Goal: Browse casually

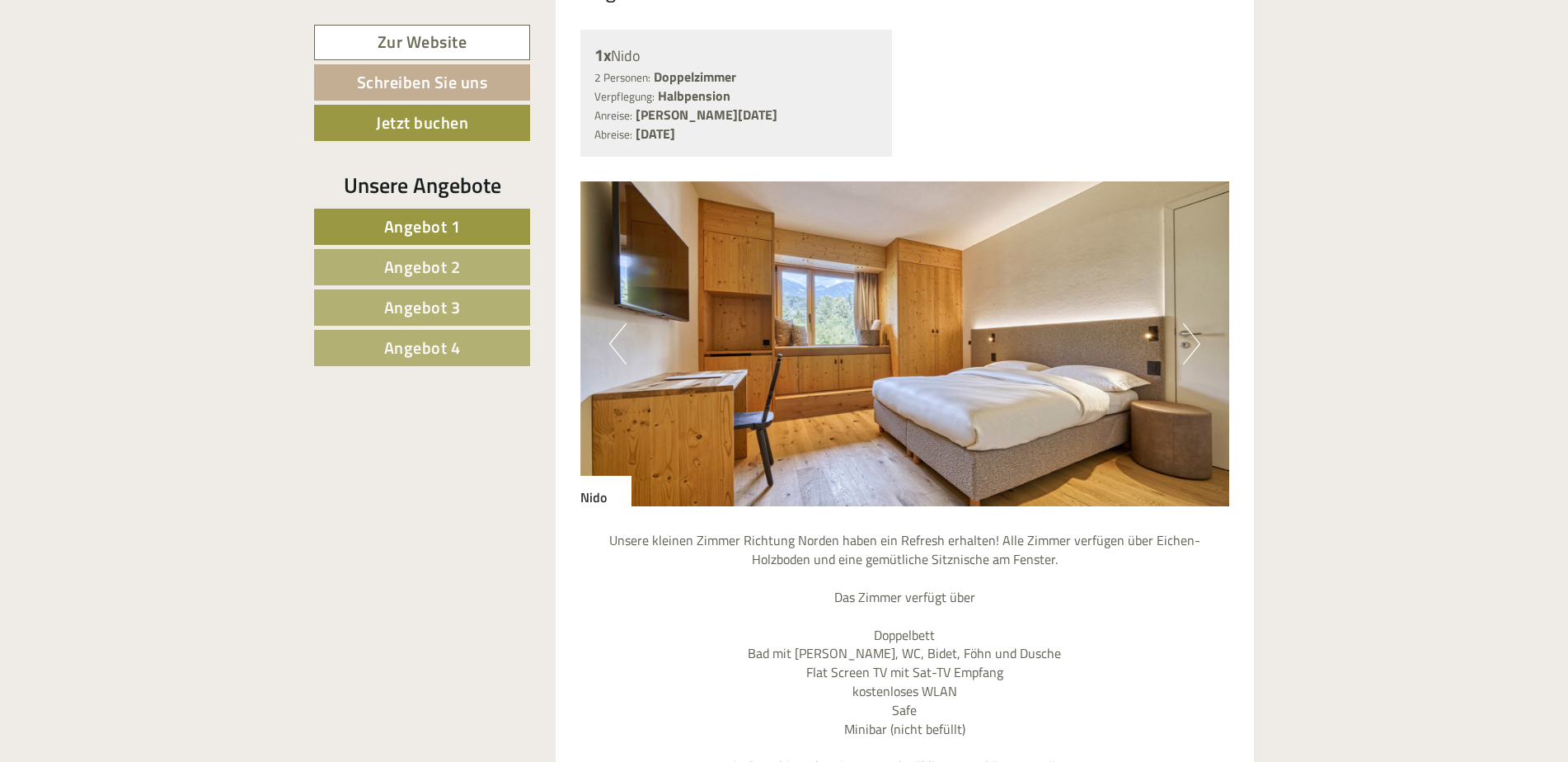
scroll to position [1484, 0]
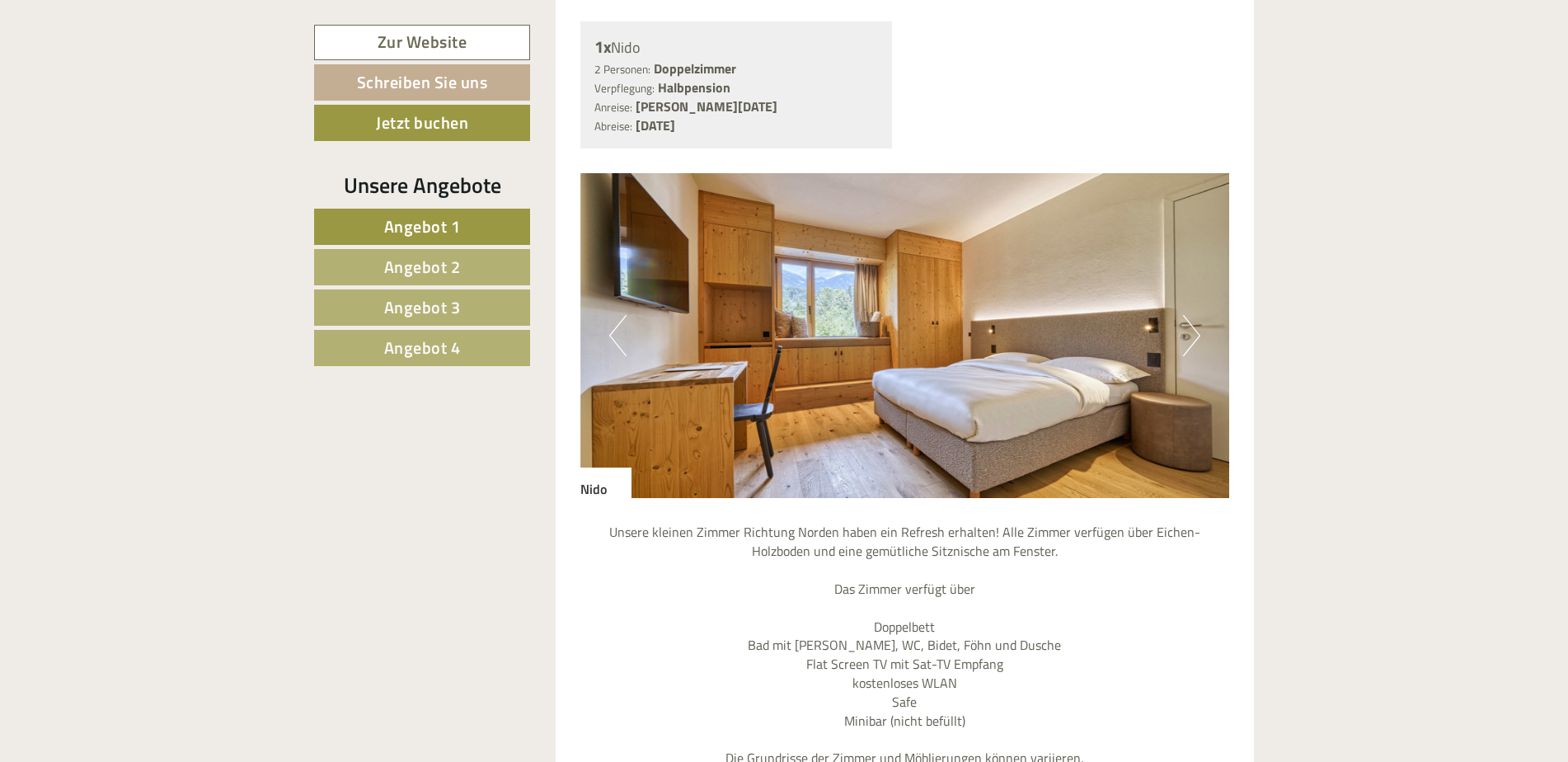
click at [1193, 338] on button "Next" at bounding box center [1191, 336] width 17 height 42
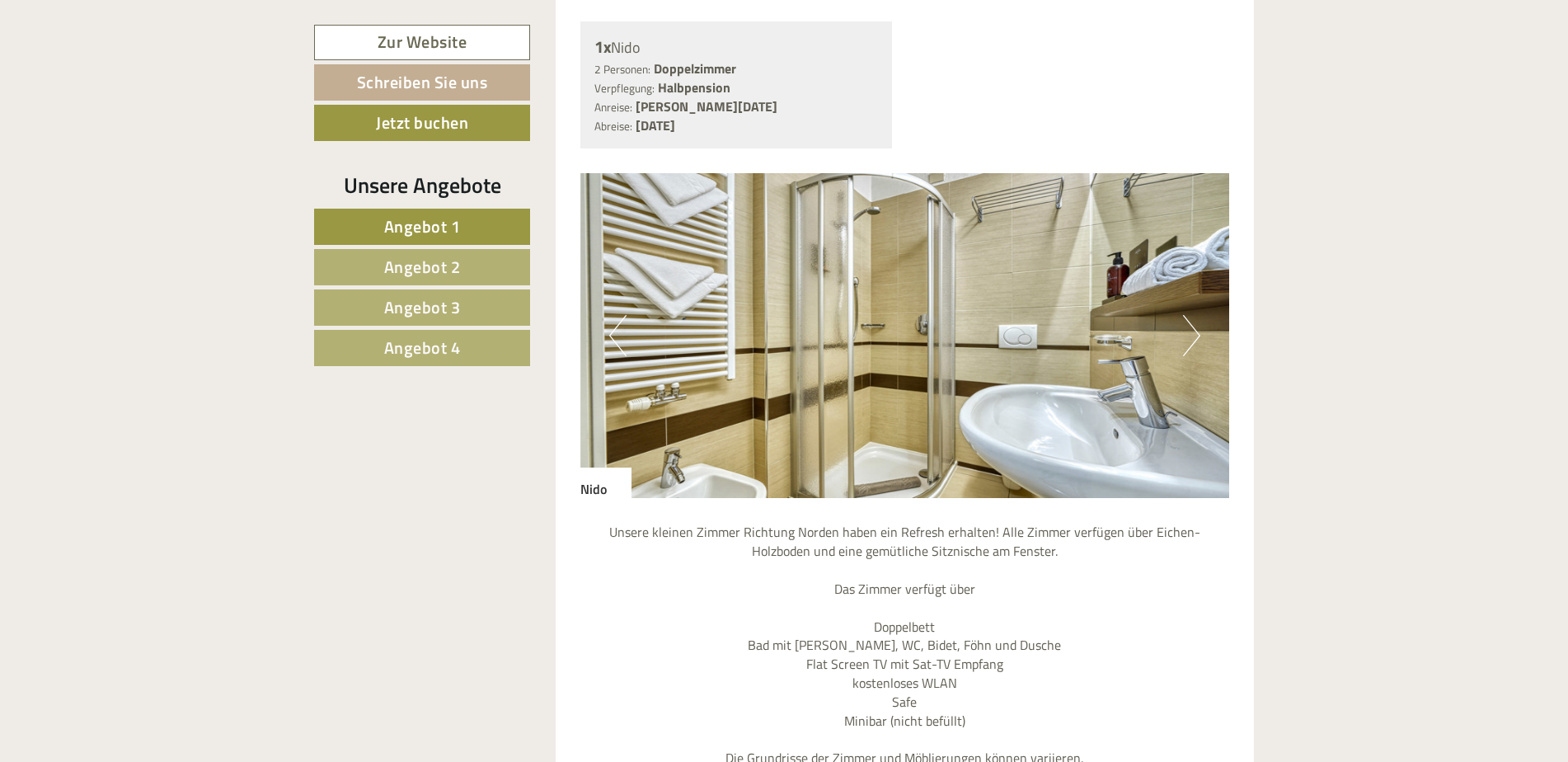
click at [1193, 338] on button "Next" at bounding box center [1191, 336] width 17 height 42
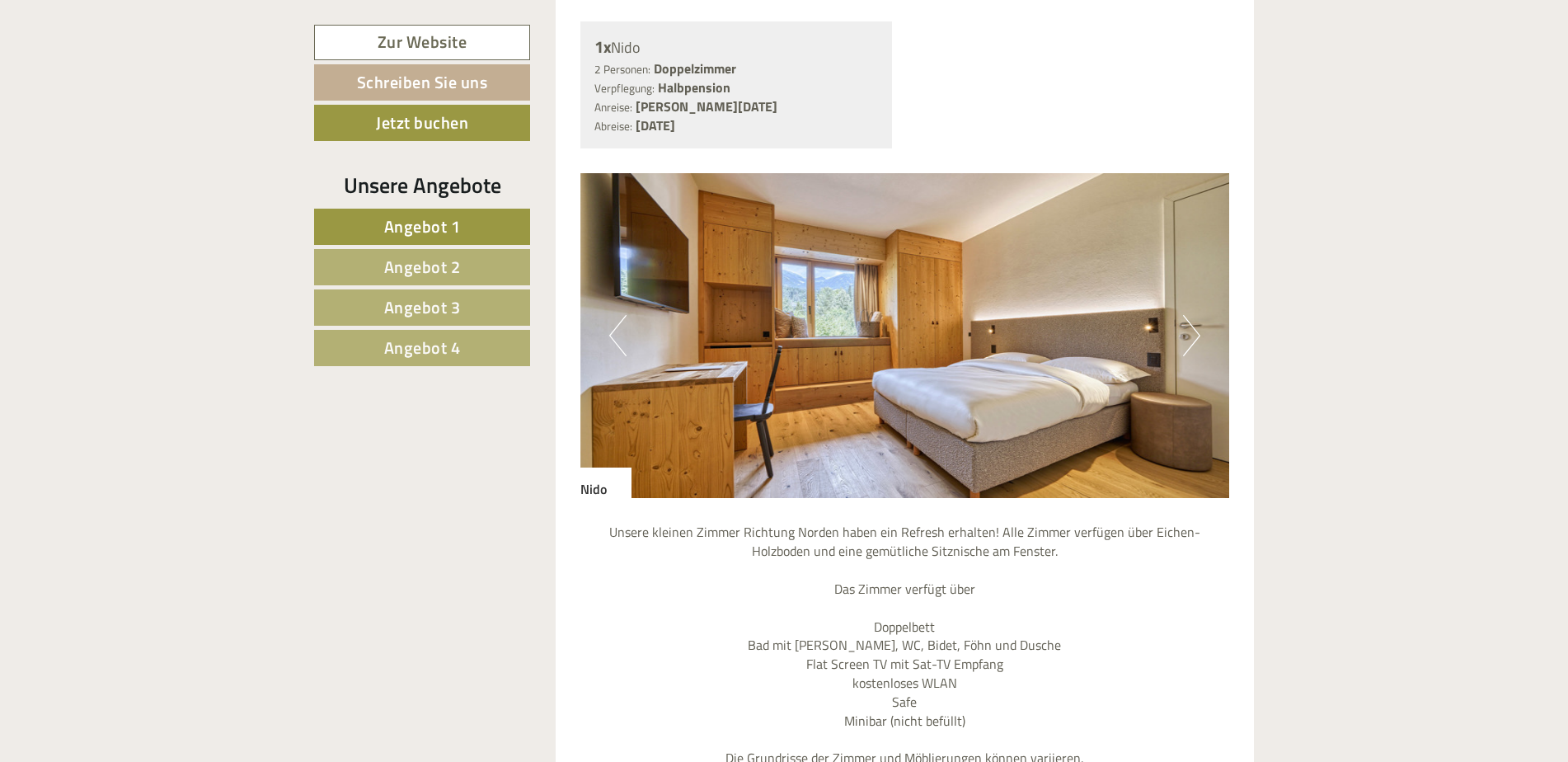
click at [1193, 338] on button "Next" at bounding box center [1191, 336] width 17 height 42
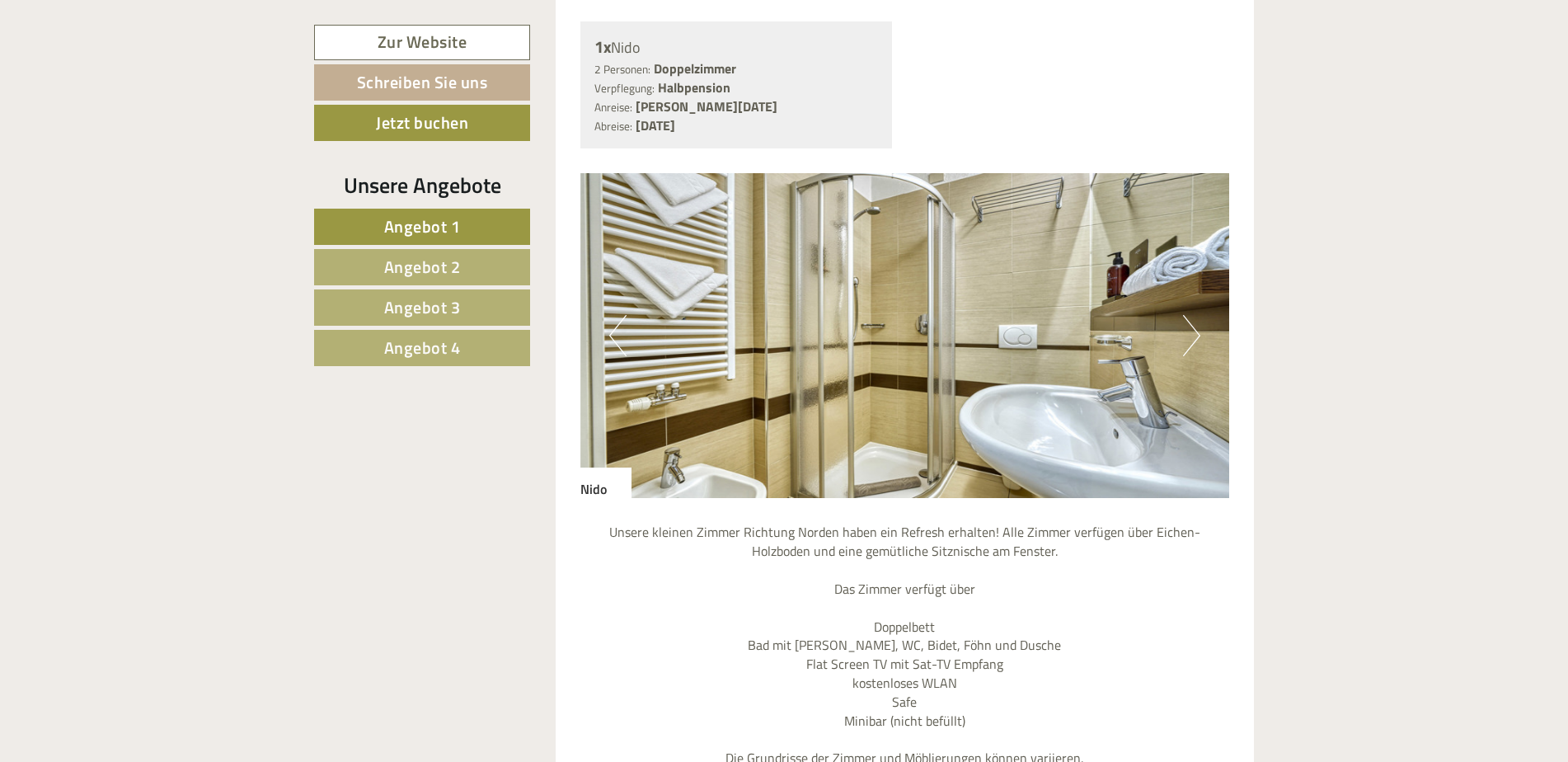
click at [1193, 338] on button "Next" at bounding box center [1191, 336] width 17 height 42
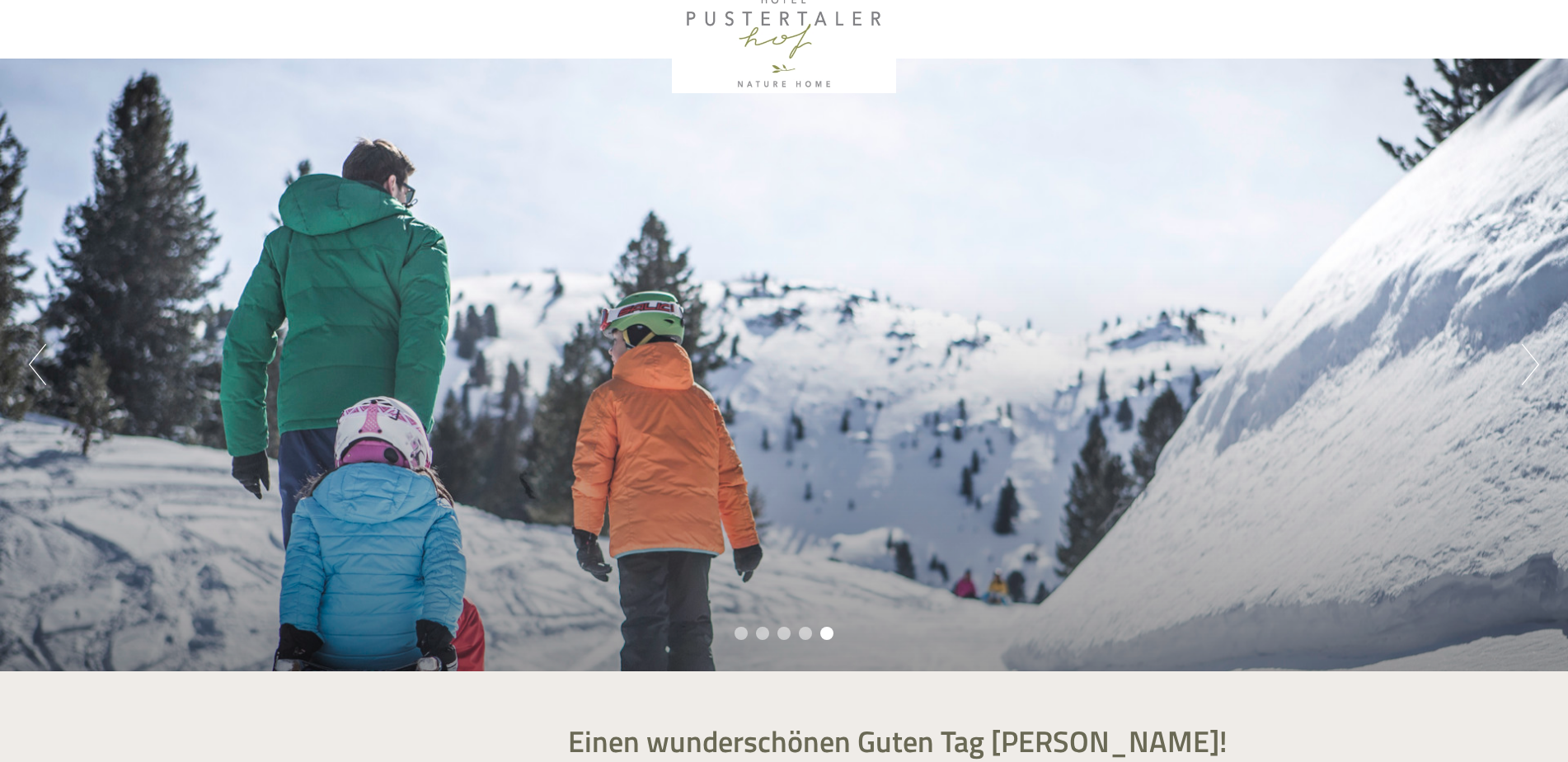
scroll to position [0, 0]
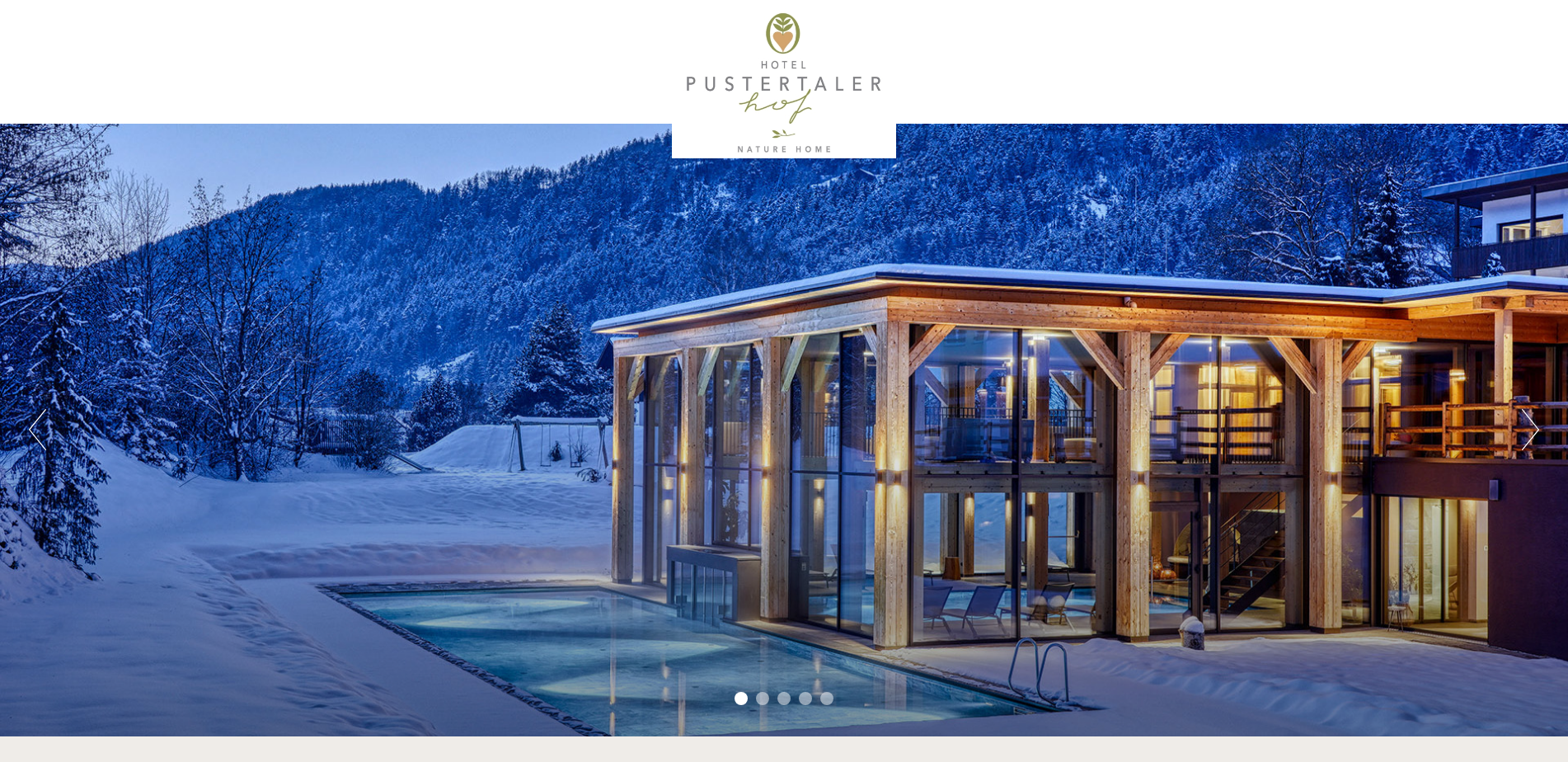
click at [793, 78] on div at bounding box center [783, 83] width 923 height 150
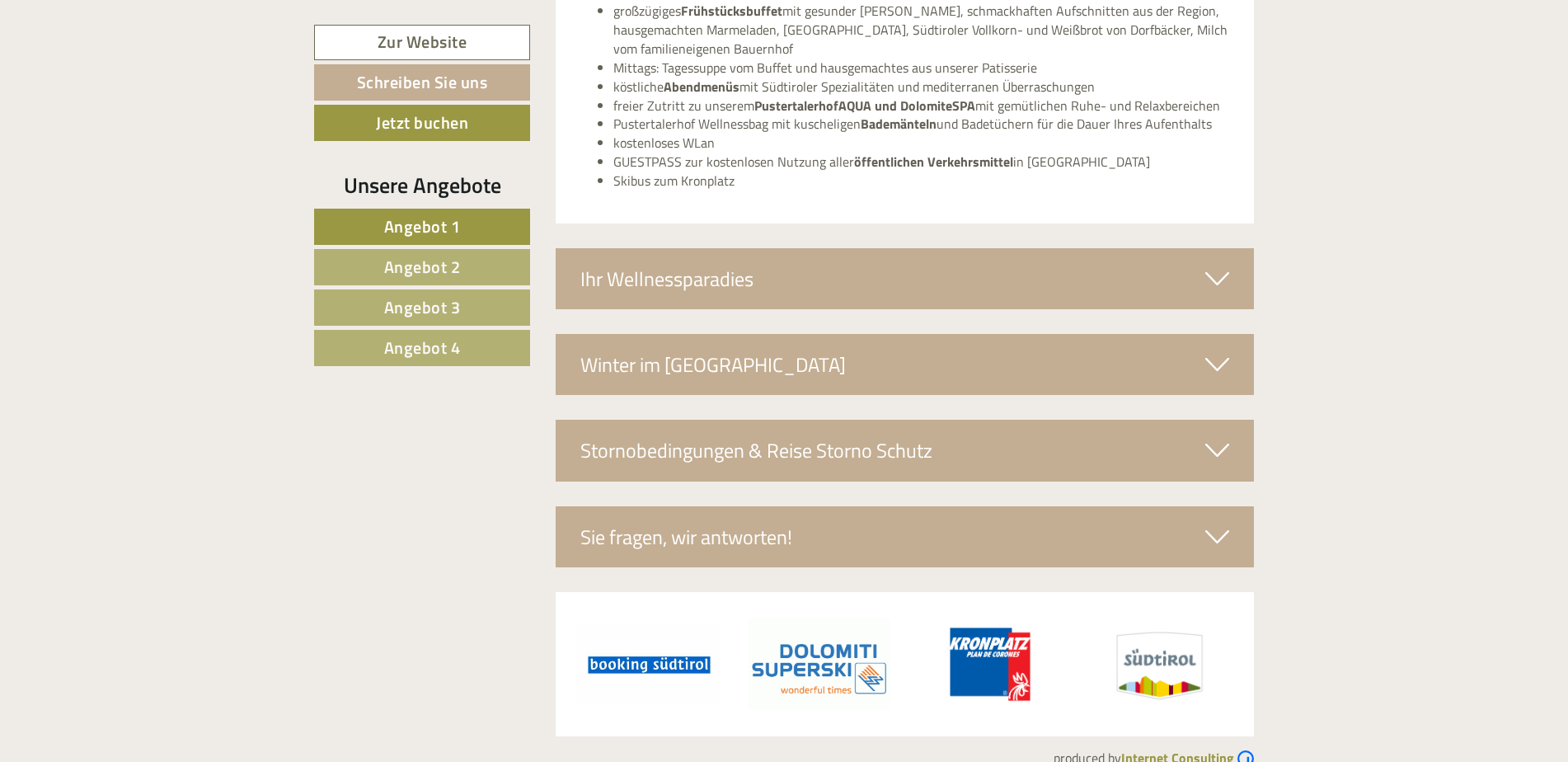
scroll to position [5490, 0]
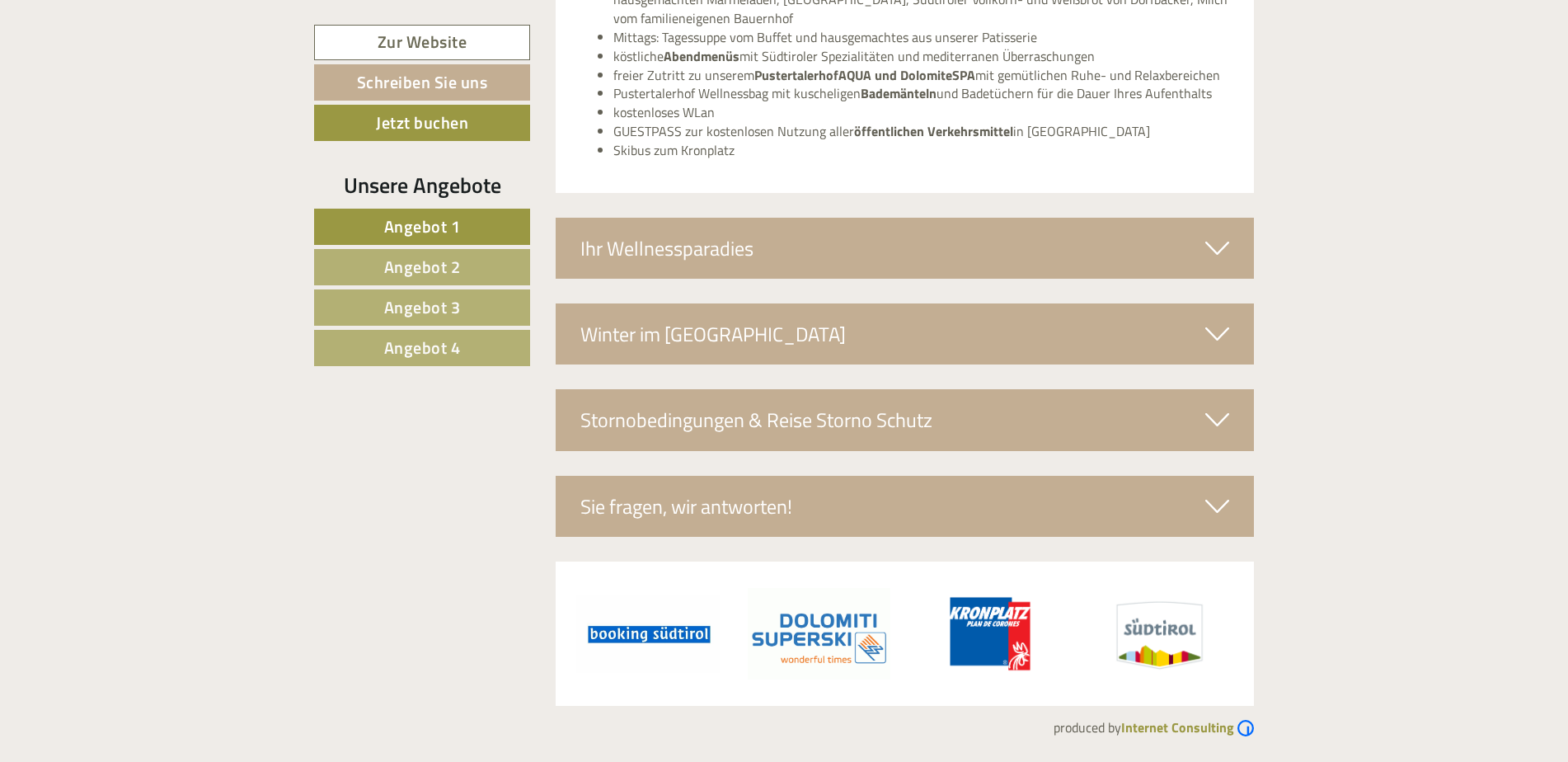
click at [746, 250] on div "Ihr Wellnessparadies" at bounding box center [905, 248] width 699 height 61
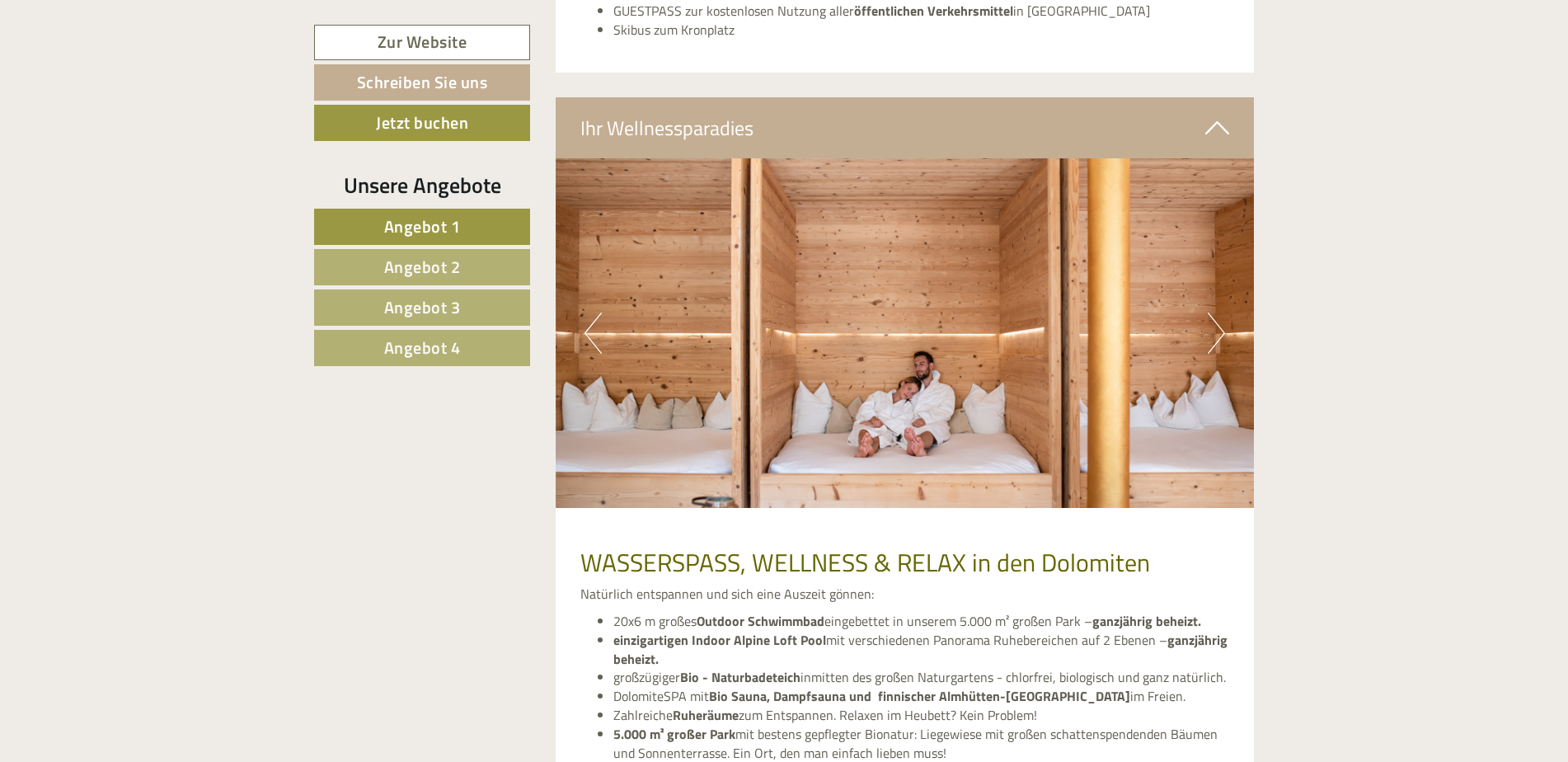
scroll to position [5820, 0]
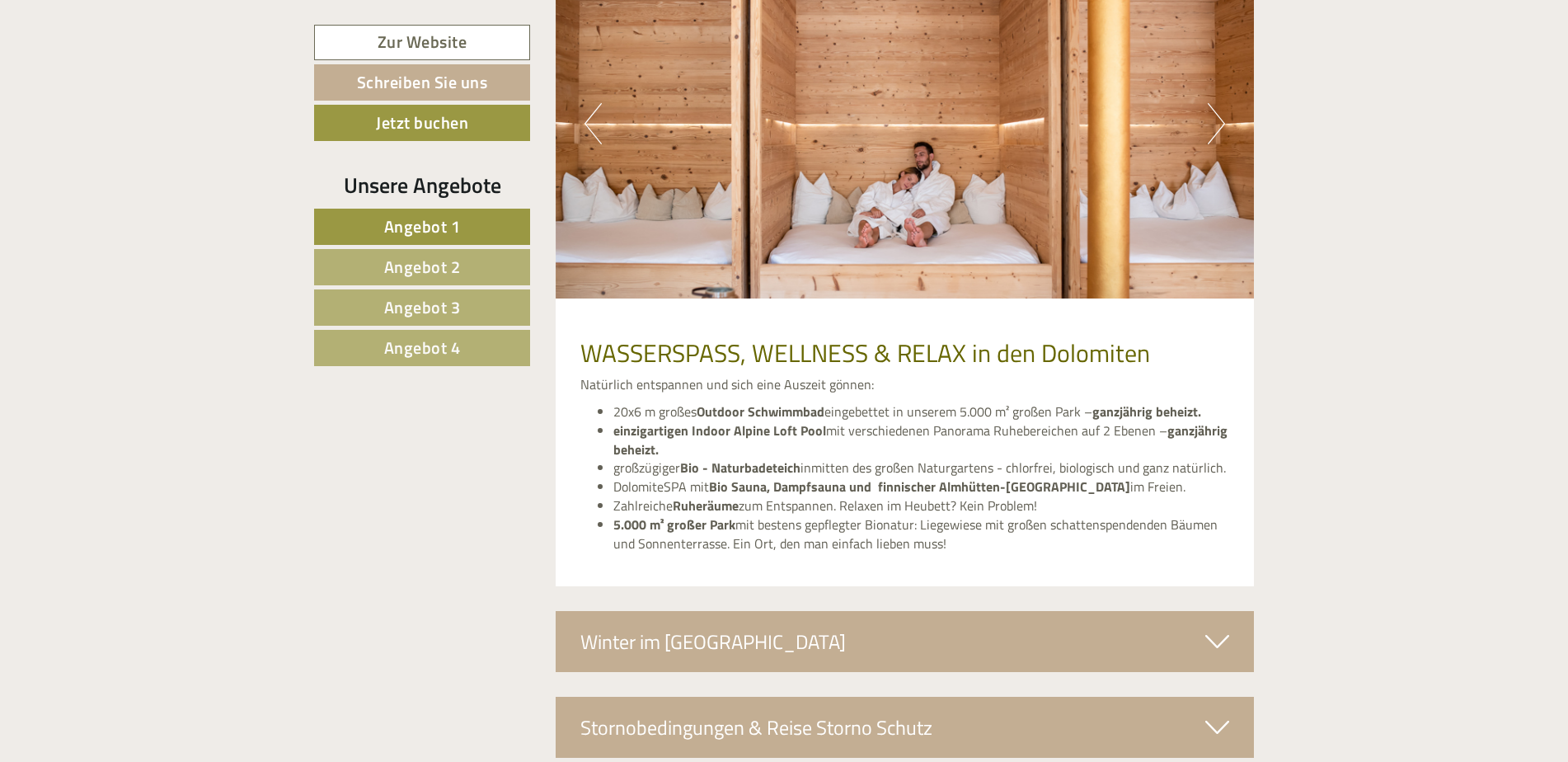
click at [1220, 129] on button "Next" at bounding box center [1216, 123] width 17 height 42
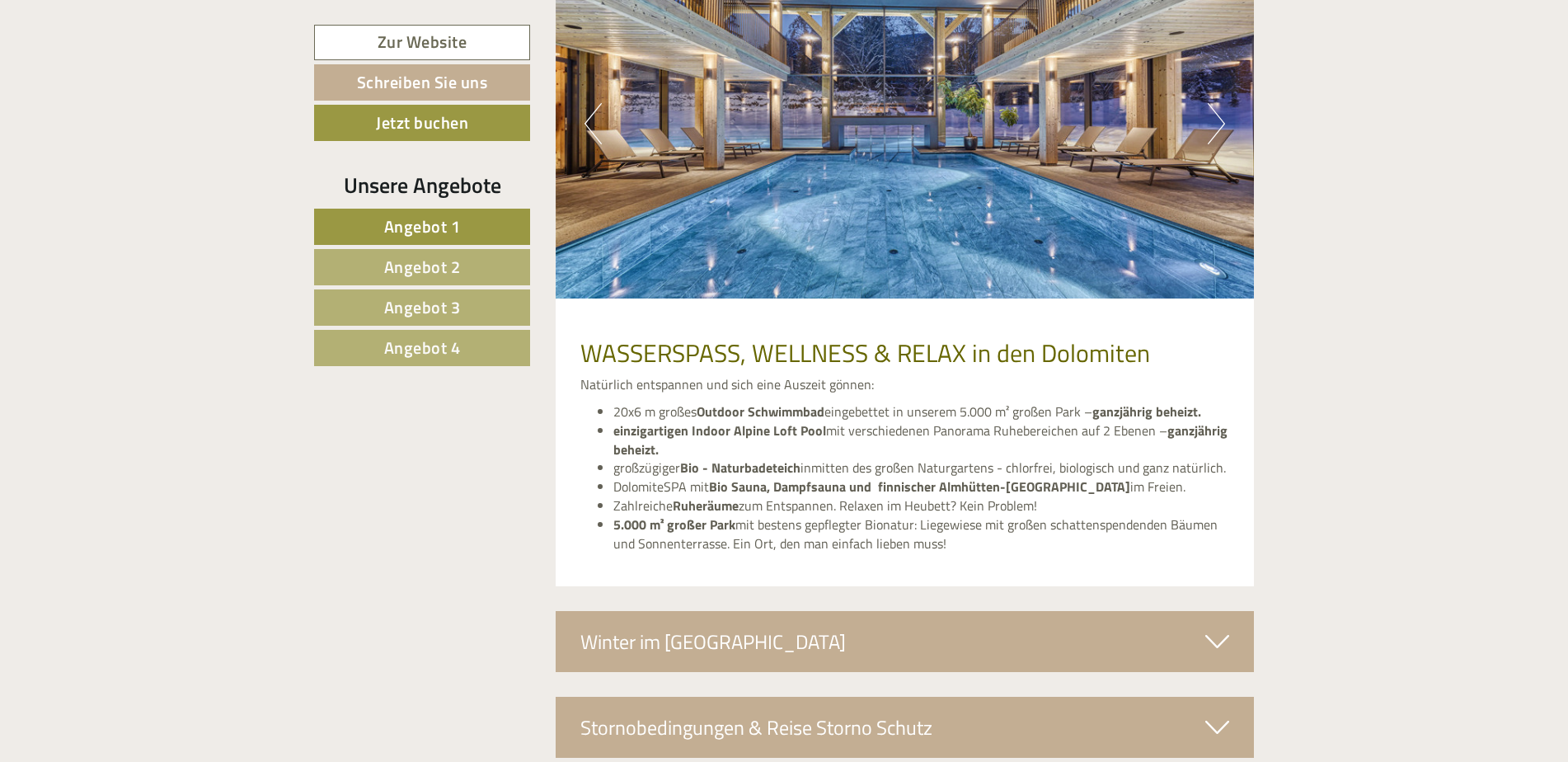
click at [1220, 129] on button "Next" at bounding box center [1216, 123] width 17 height 42
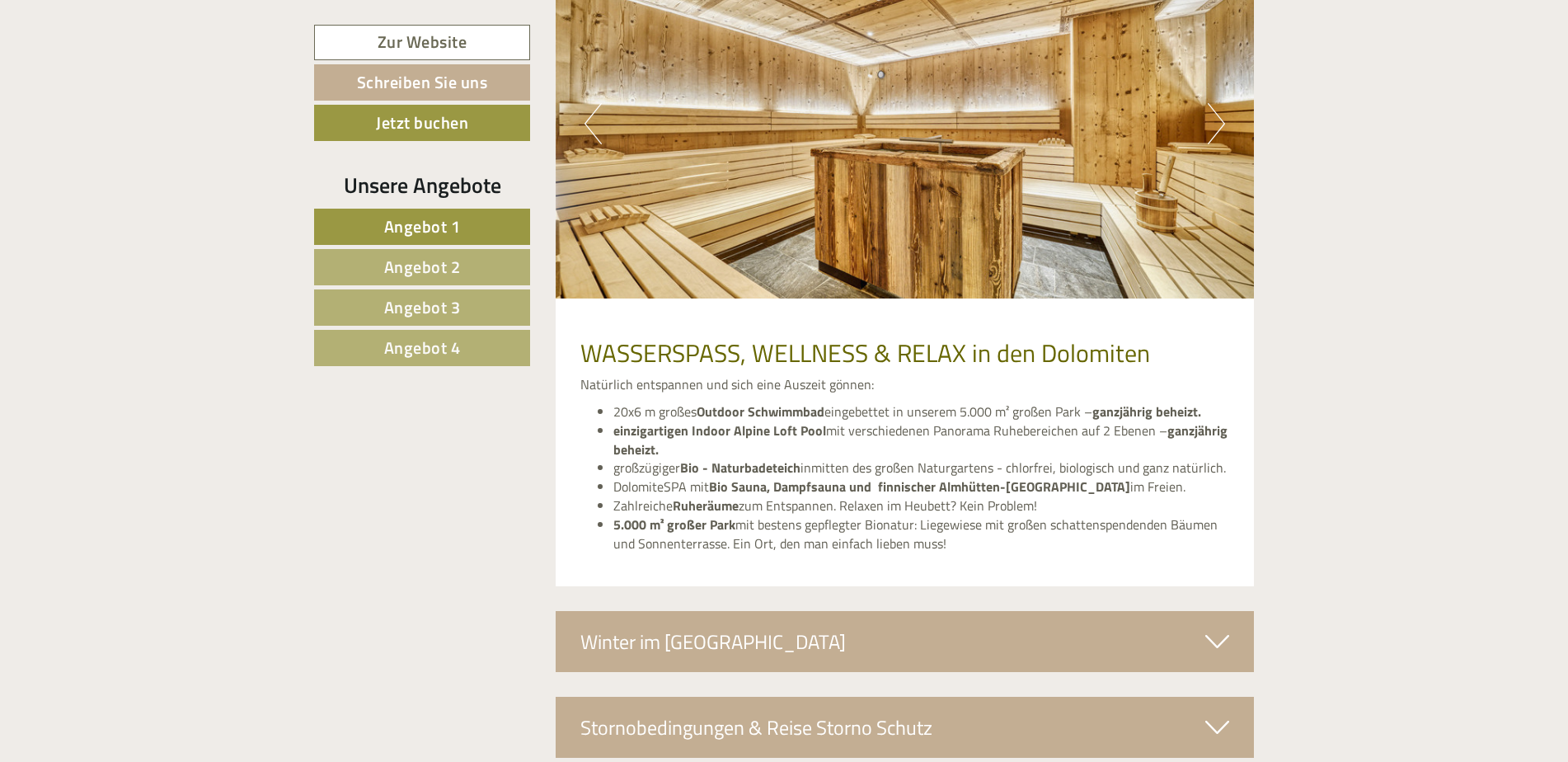
click at [1220, 129] on button "Next" at bounding box center [1216, 123] width 17 height 42
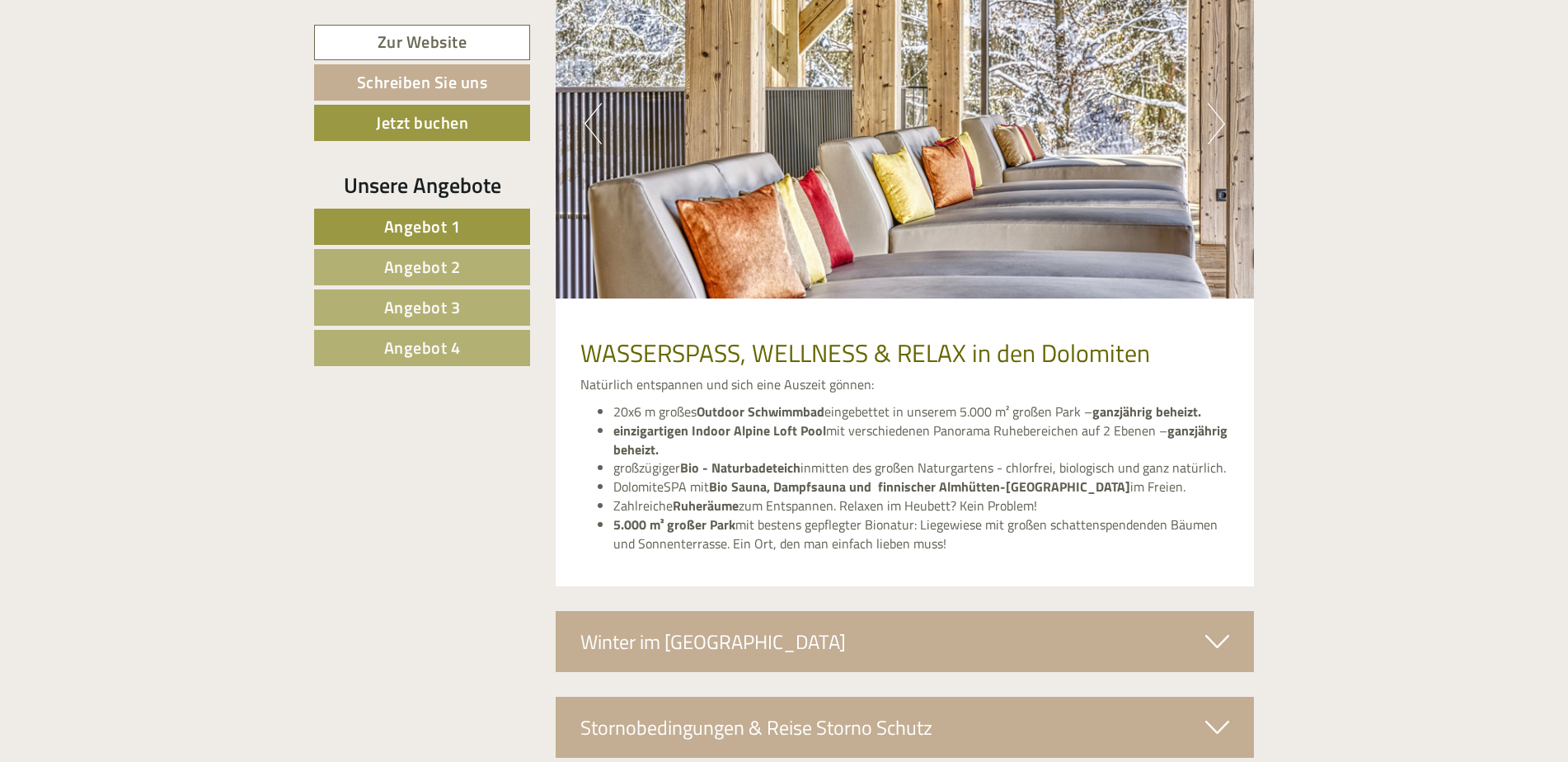
click at [1220, 129] on button "Next" at bounding box center [1216, 123] width 17 height 42
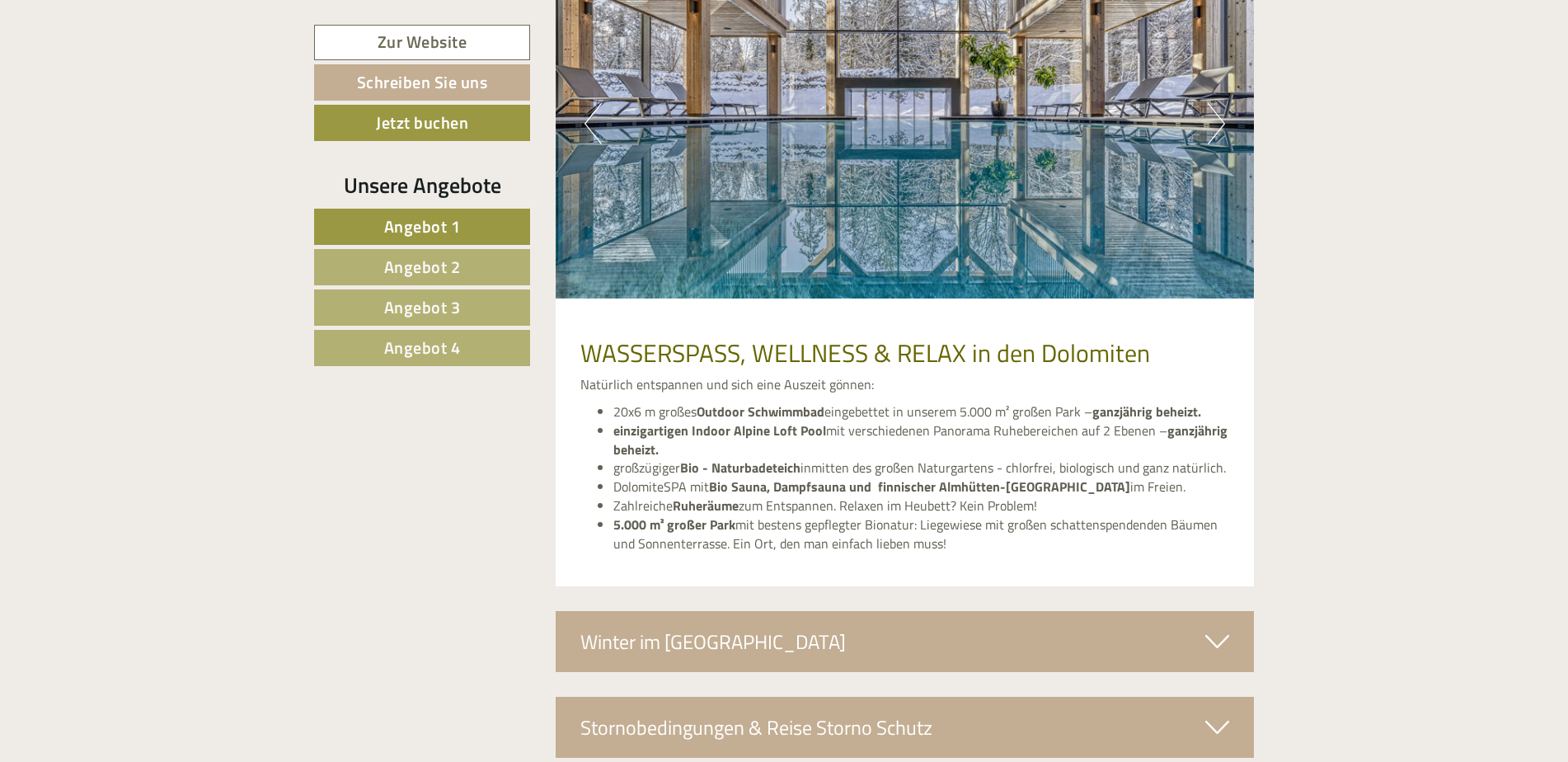
click at [1220, 129] on button "Next" at bounding box center [1216, 123] width 17 height 42
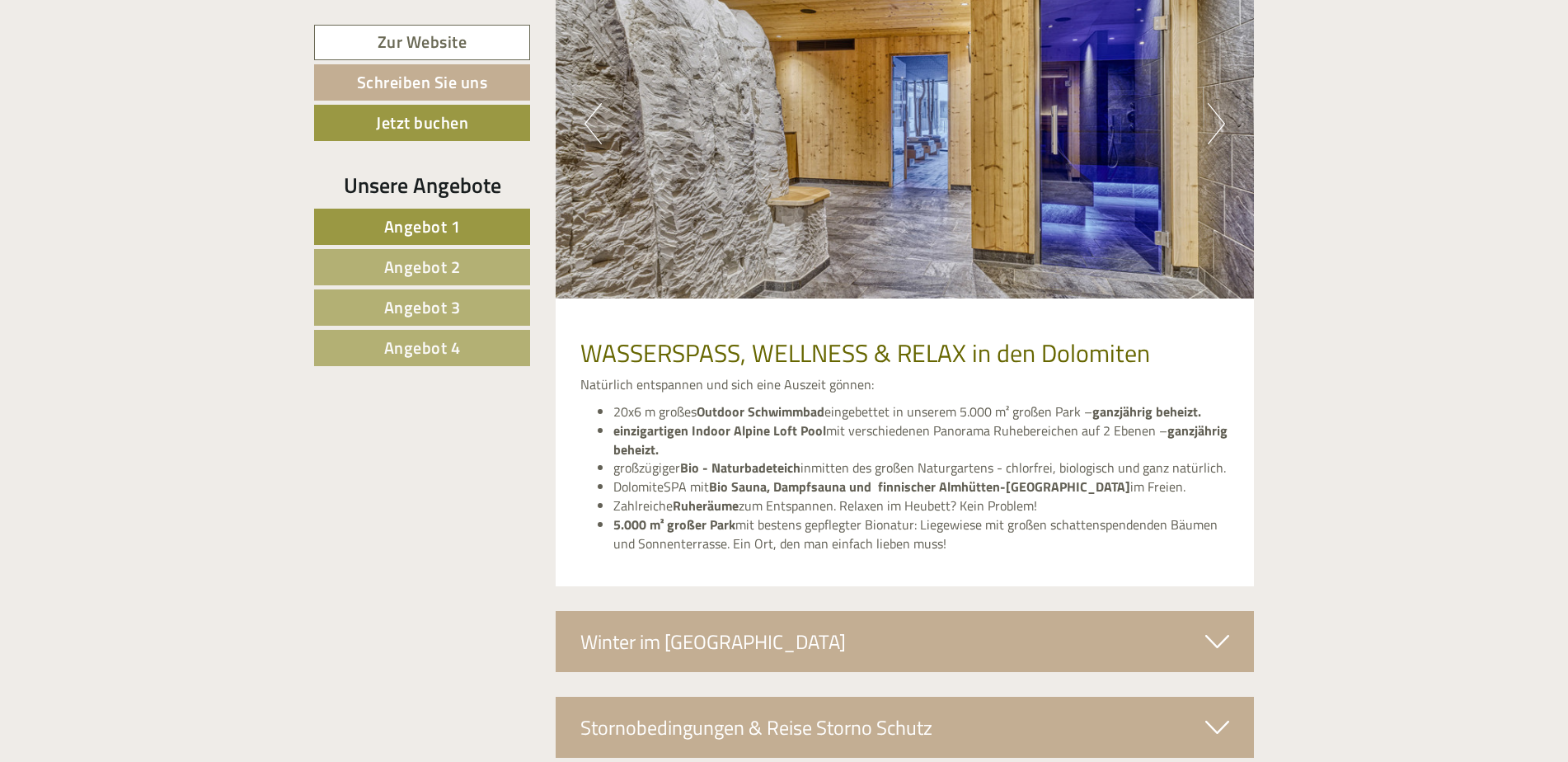
click at [1220, 129] on button "Next" at bounding box center [1216, 123] width 17 height 42
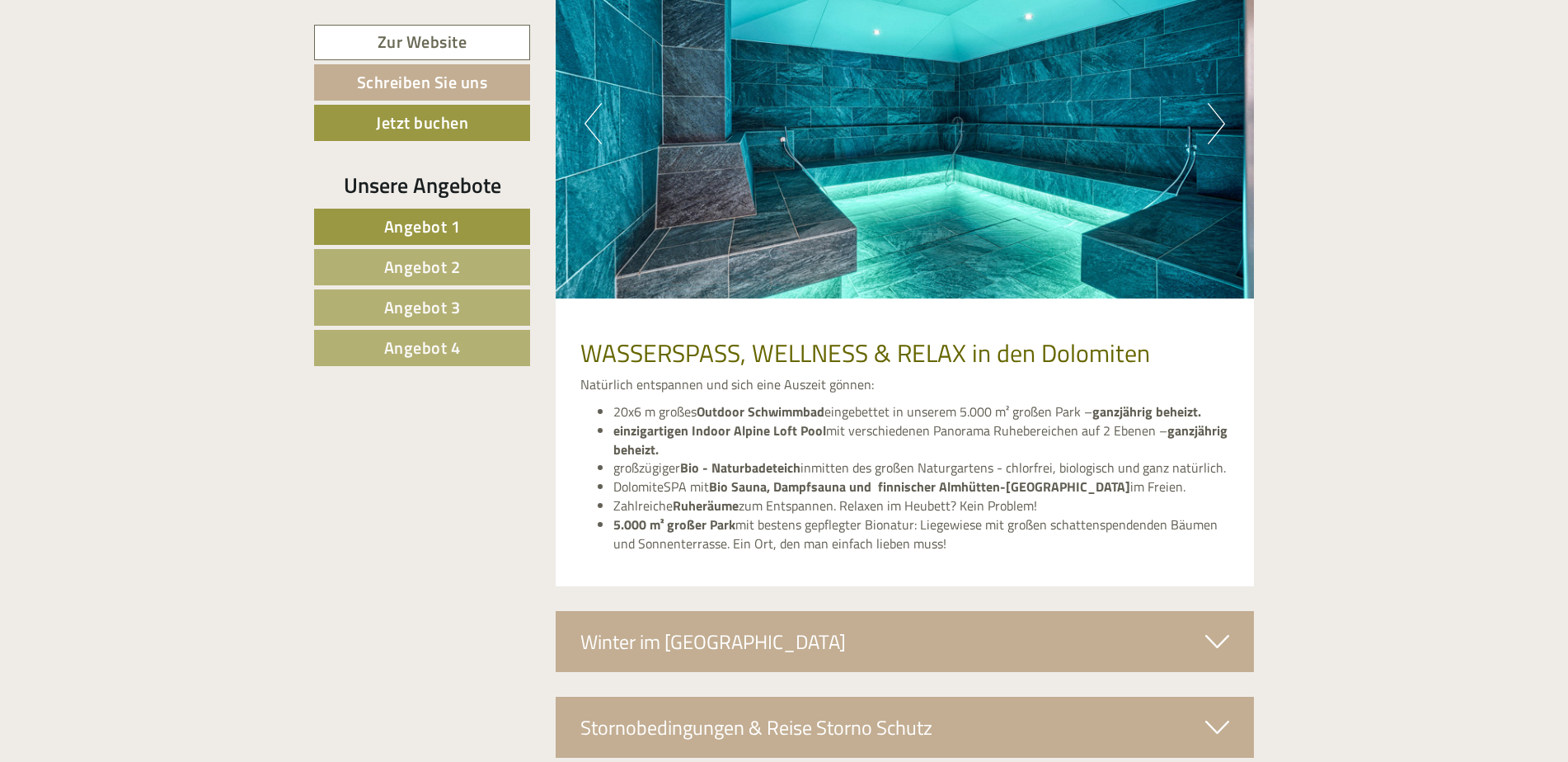
click at [1220, 129] on button "Next" at bounding box center [1216, 123] width 17 height 42
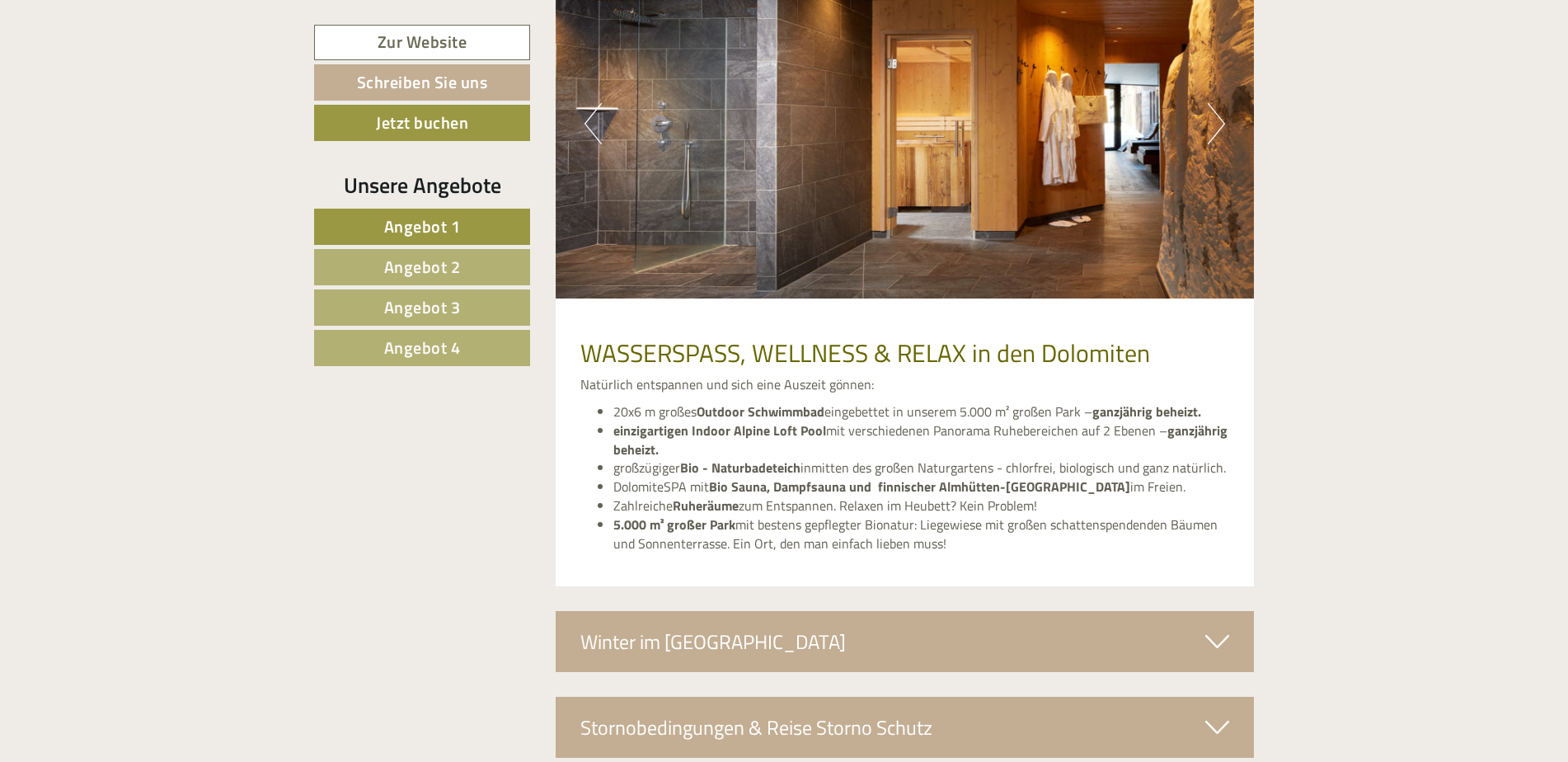
click at [1220, 129] on button "Next" at bounding box center [1216, 123] width 17 height 42
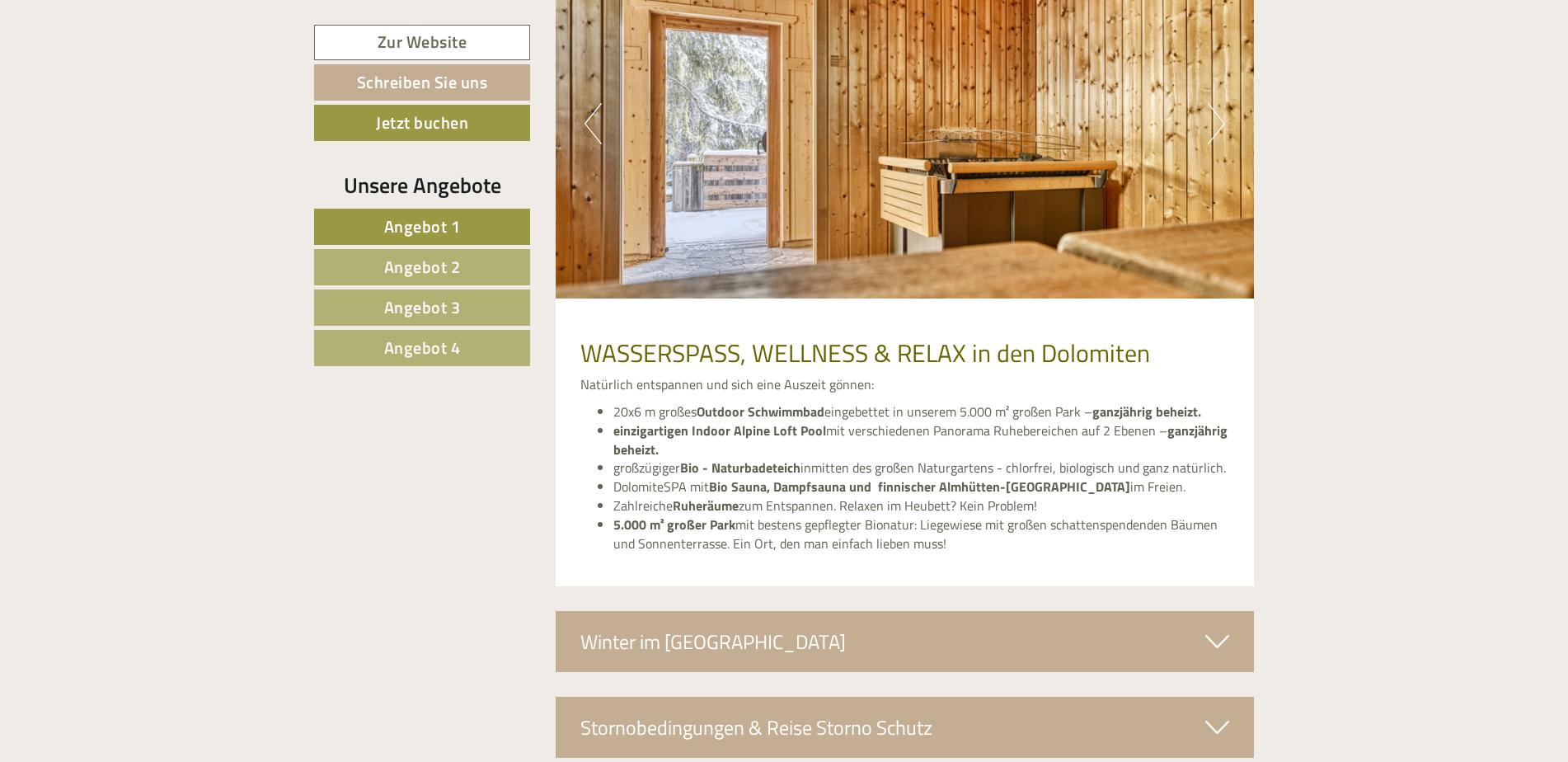
click at [1220, 129] on button "Next" at bounding box center [1216, 123] width 17 height 42
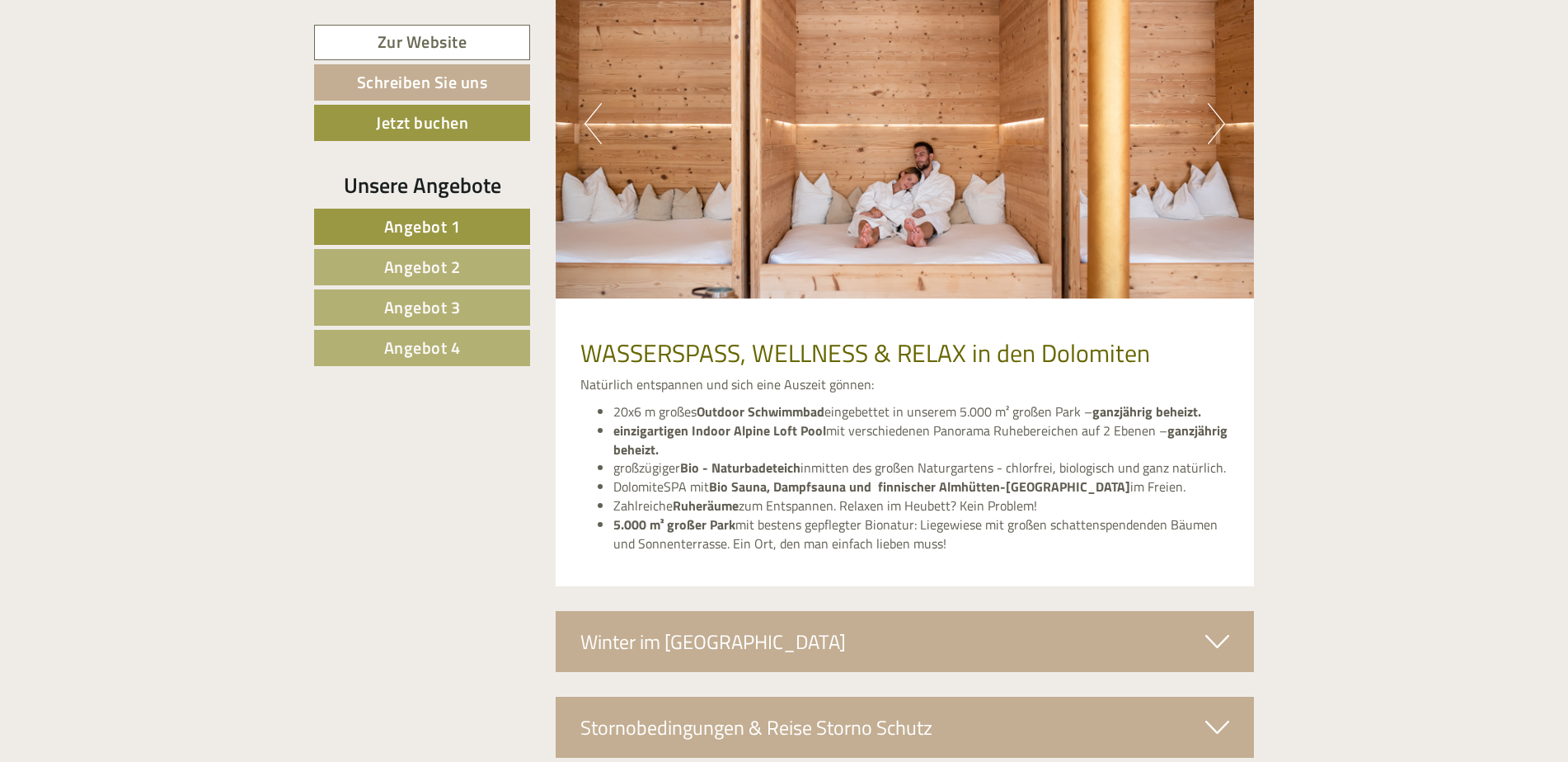
click at [1220, 129] on button "Next" at bounding box center [1216, 123] width 17 height 42
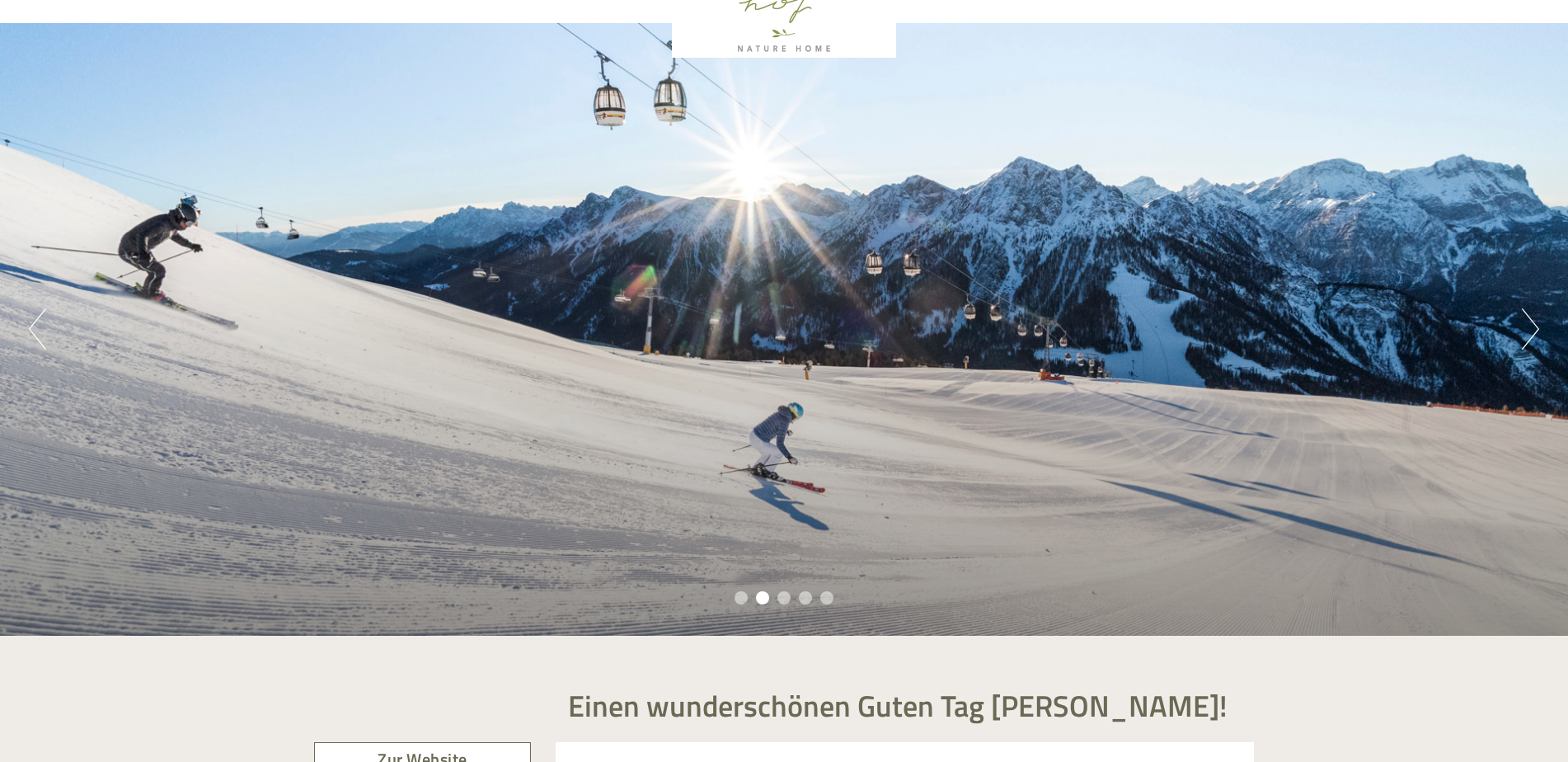
scroll to position [330, 0]
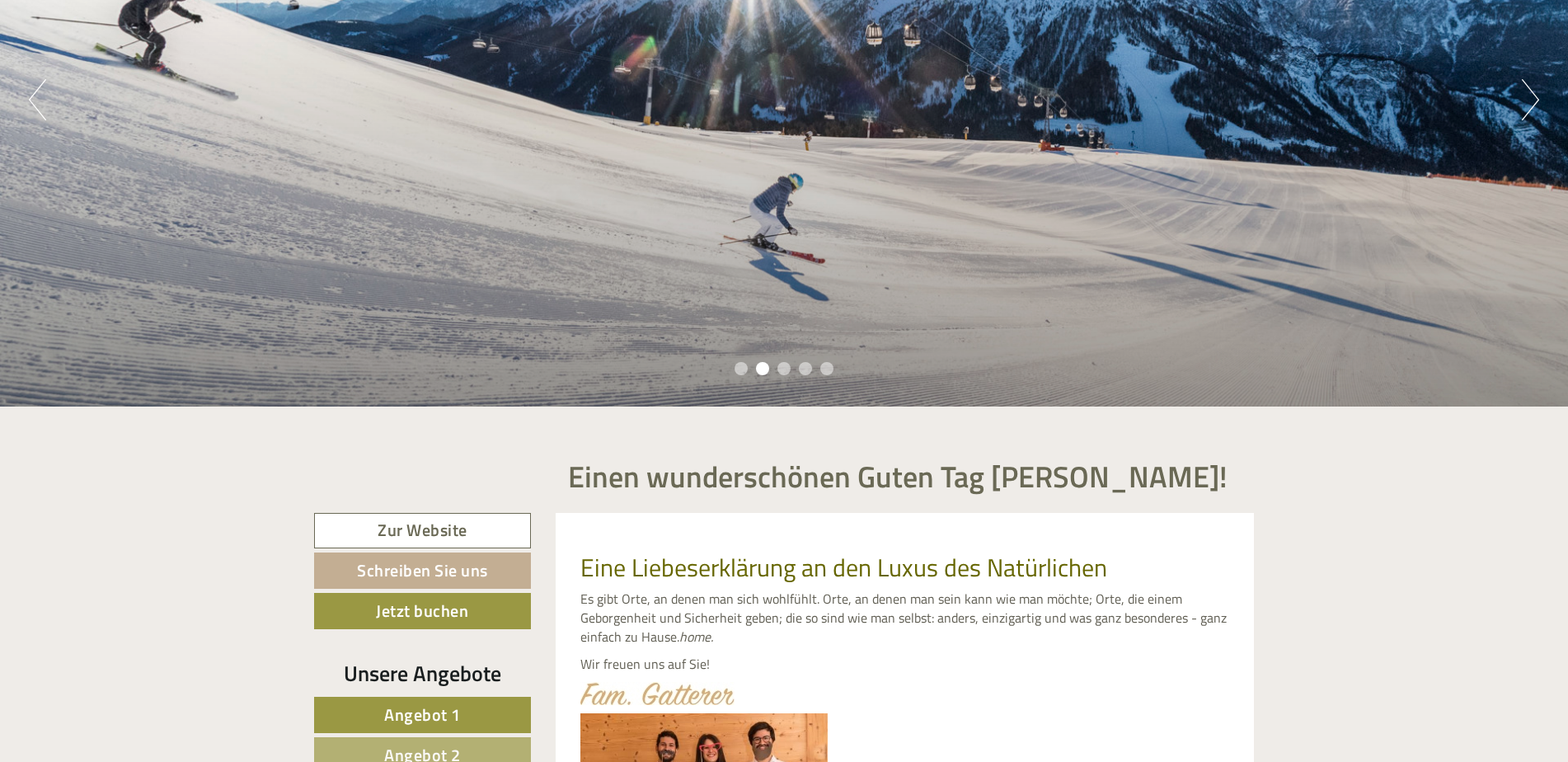
click at [1525, 99] on button "Next" at bounding box center [1530, 99] width 17 height 42
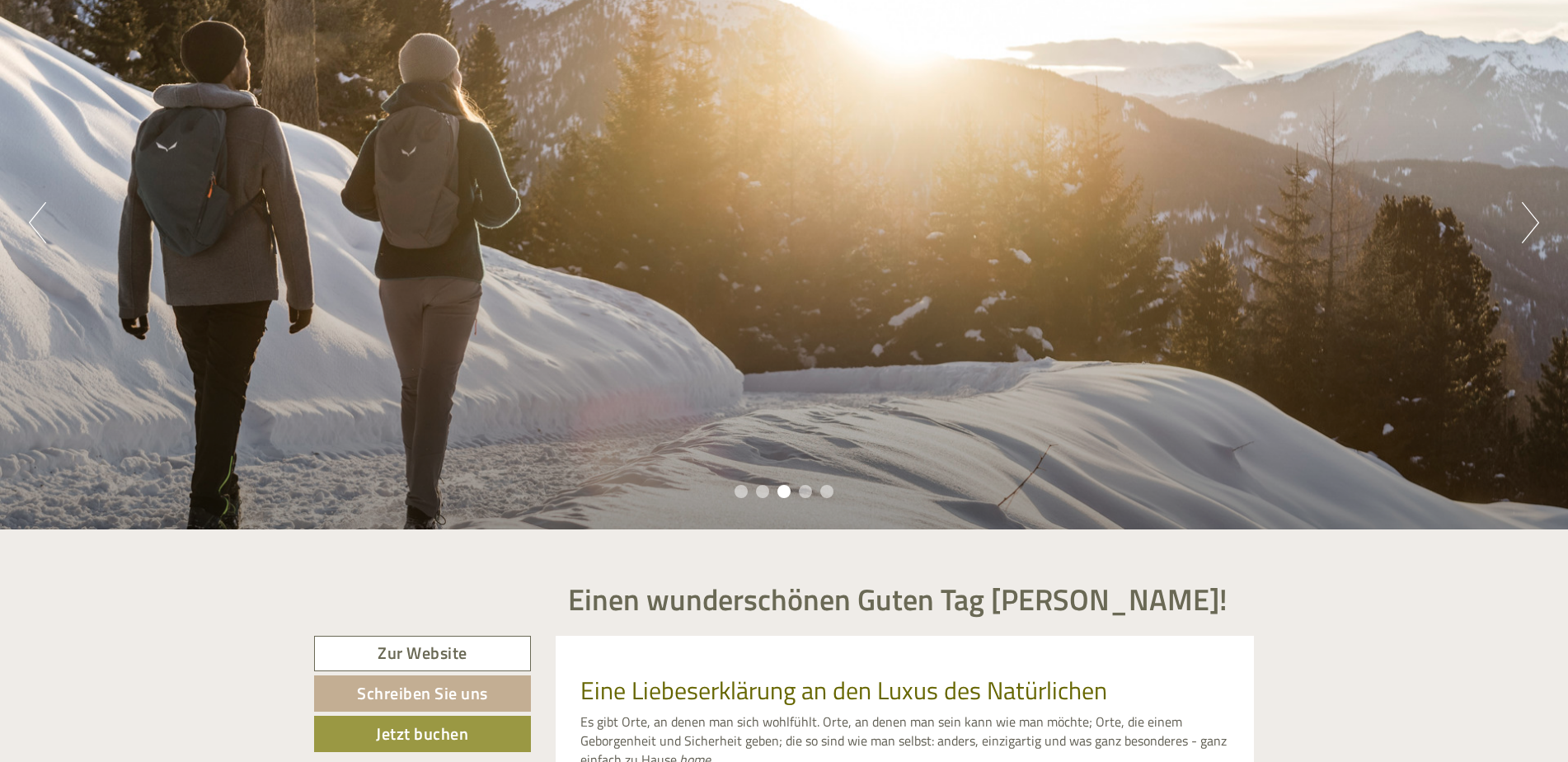
scroll to position [82, 0]
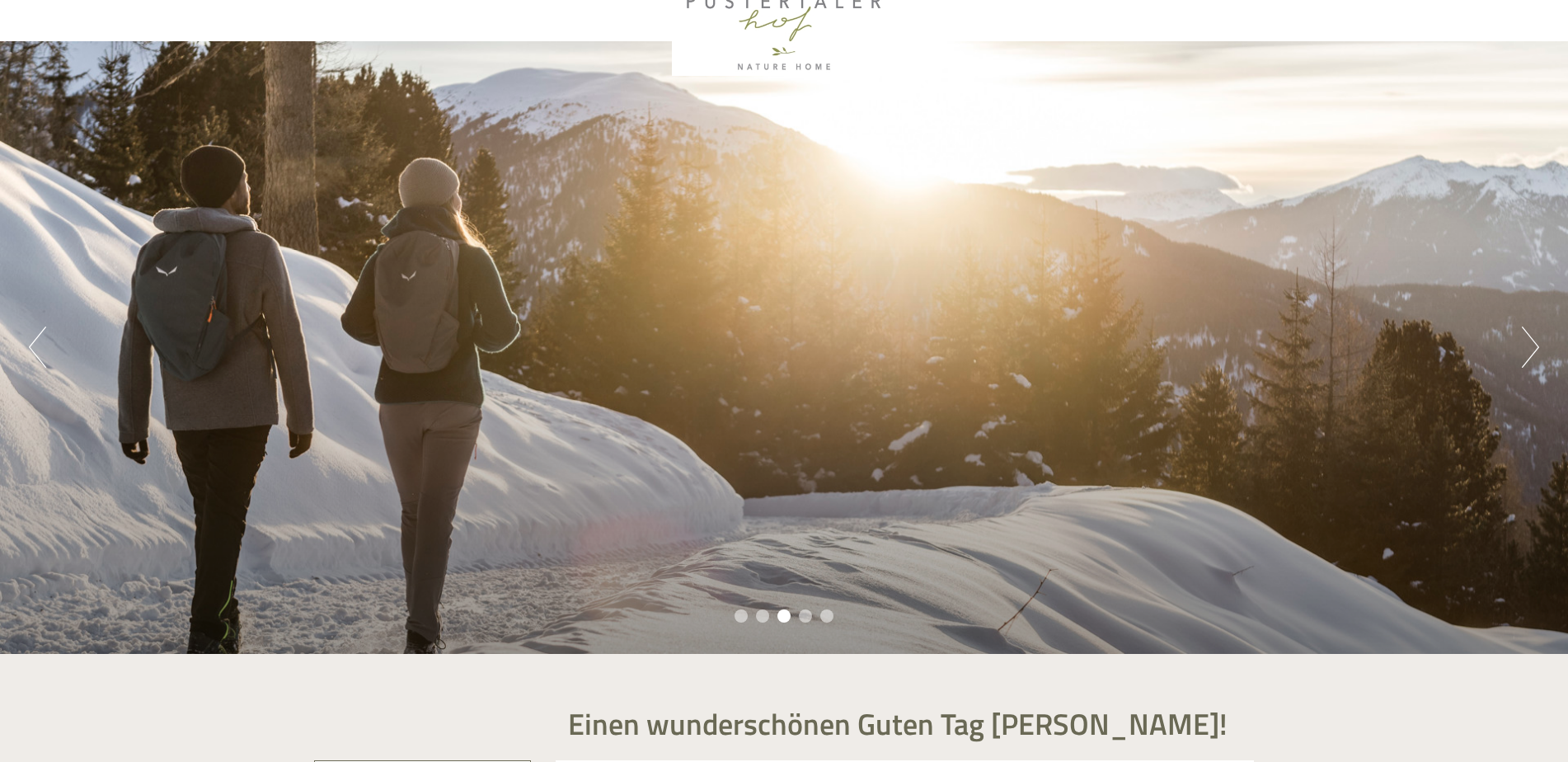
click at [1539, 346] on div "Previous Next 1 2 3 4 5" at bounding box center [784, 347] width 1568 height 612
click at [1537, 347] on button "Next" at bounding box center [1530, 347] width 17 height 42
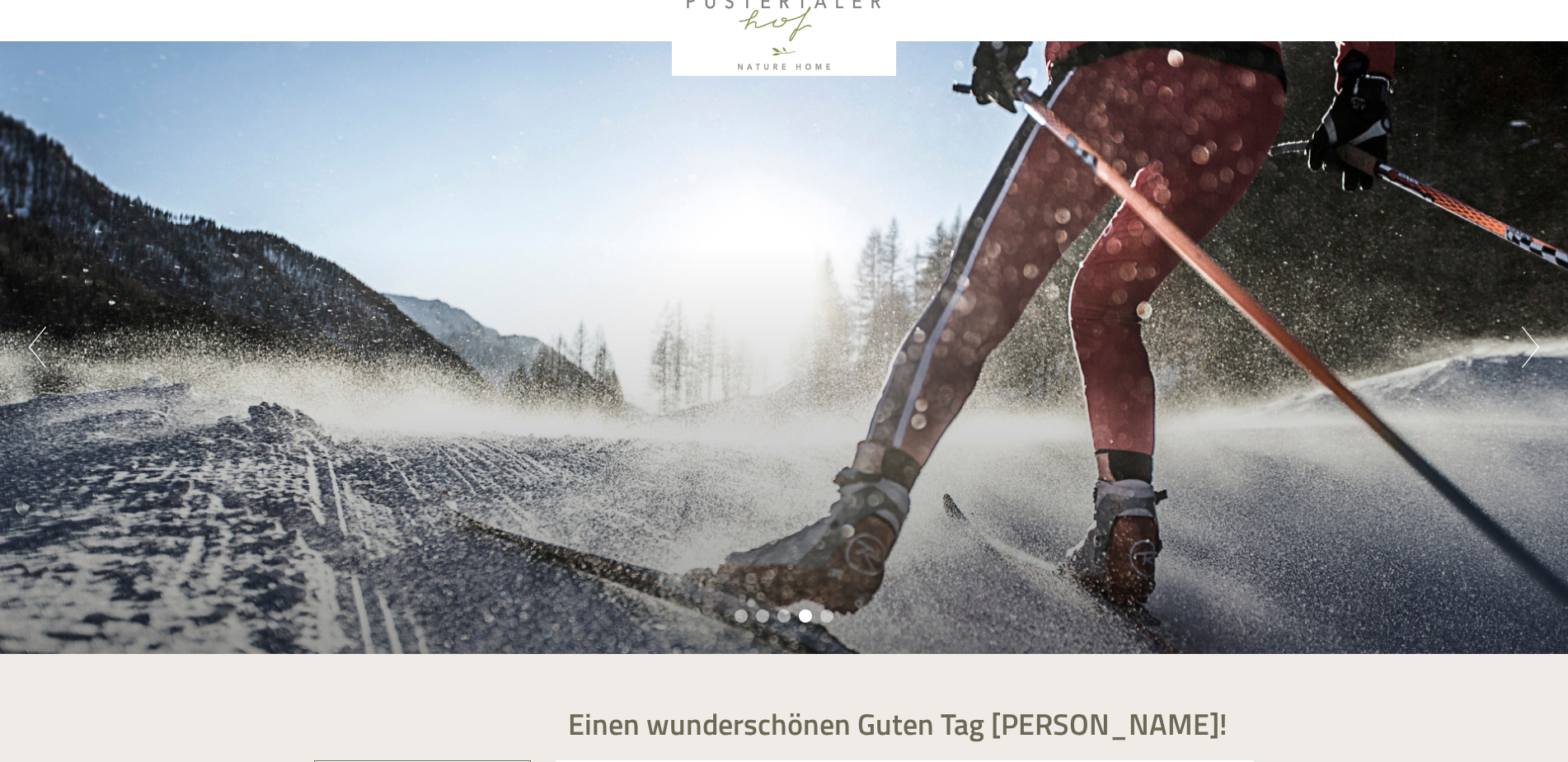
click at [1537, 347] on button "Next" at bounding box center [1530, 347] width 17 height 42
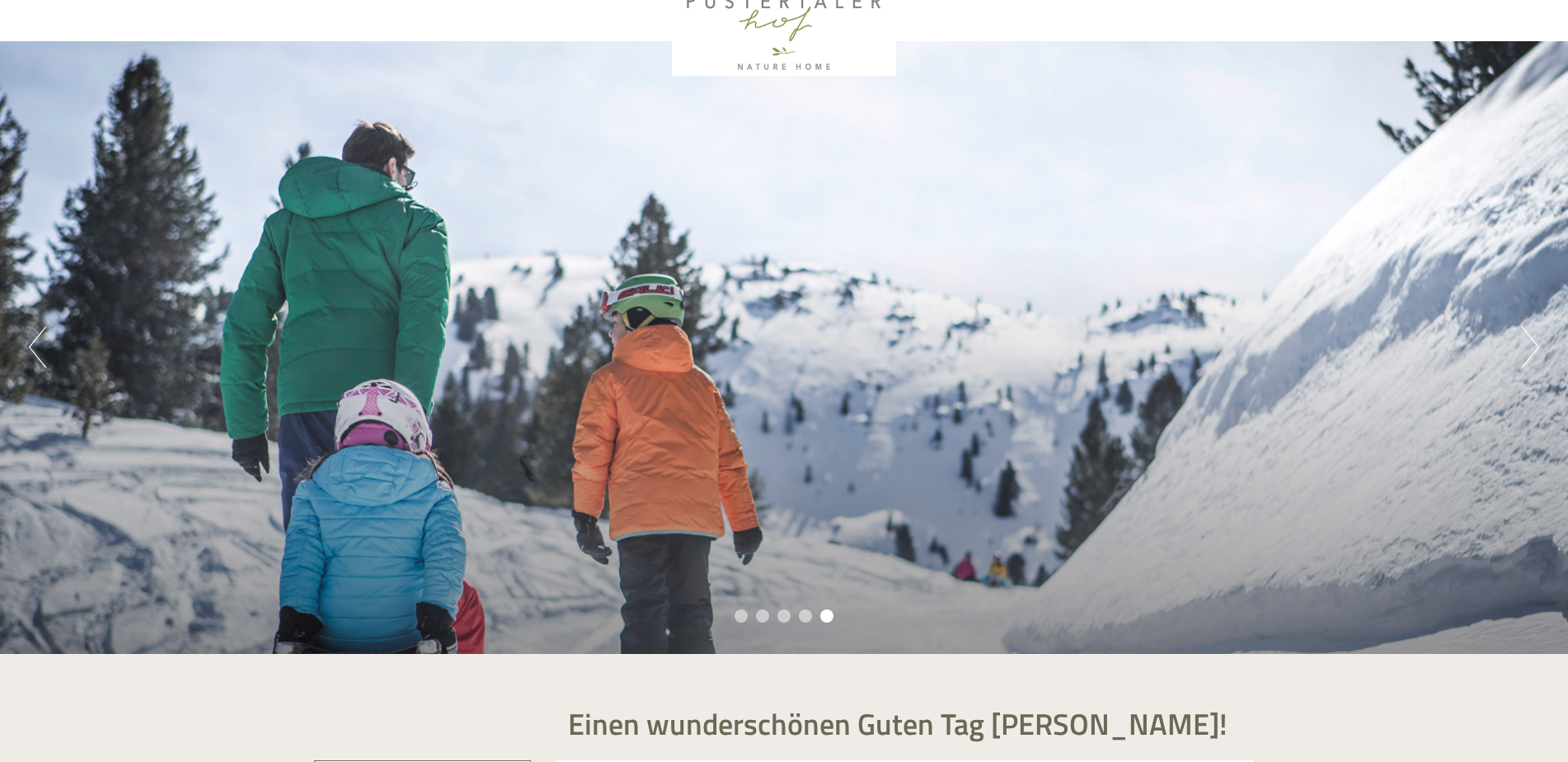
click at [1537, 347] on button "Next" at bounding box center [1530, 347] width 17 height 42
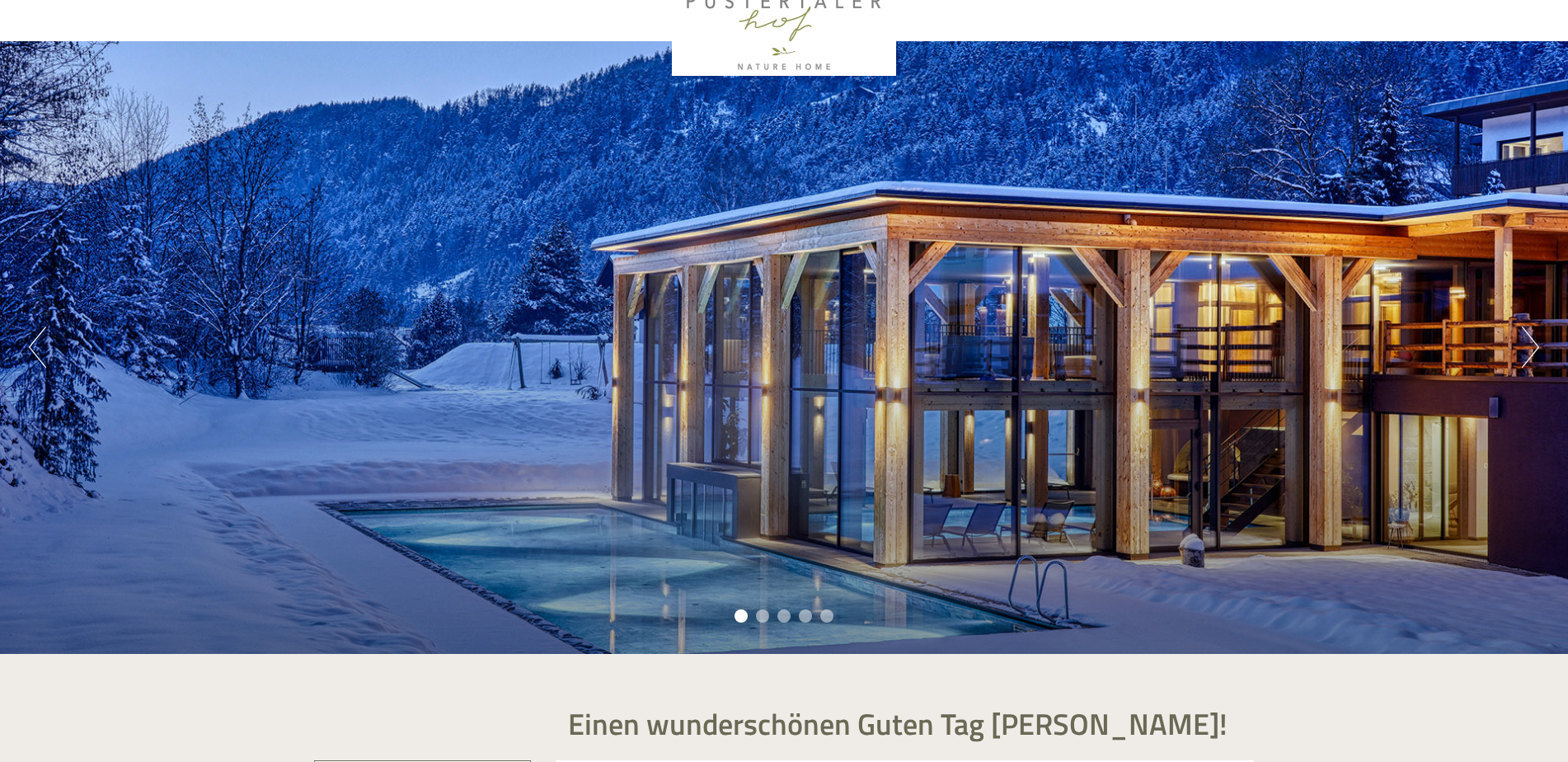
click at [1537, 347] on button "Next" at bounding box center [1530, 347] width 17 height 42
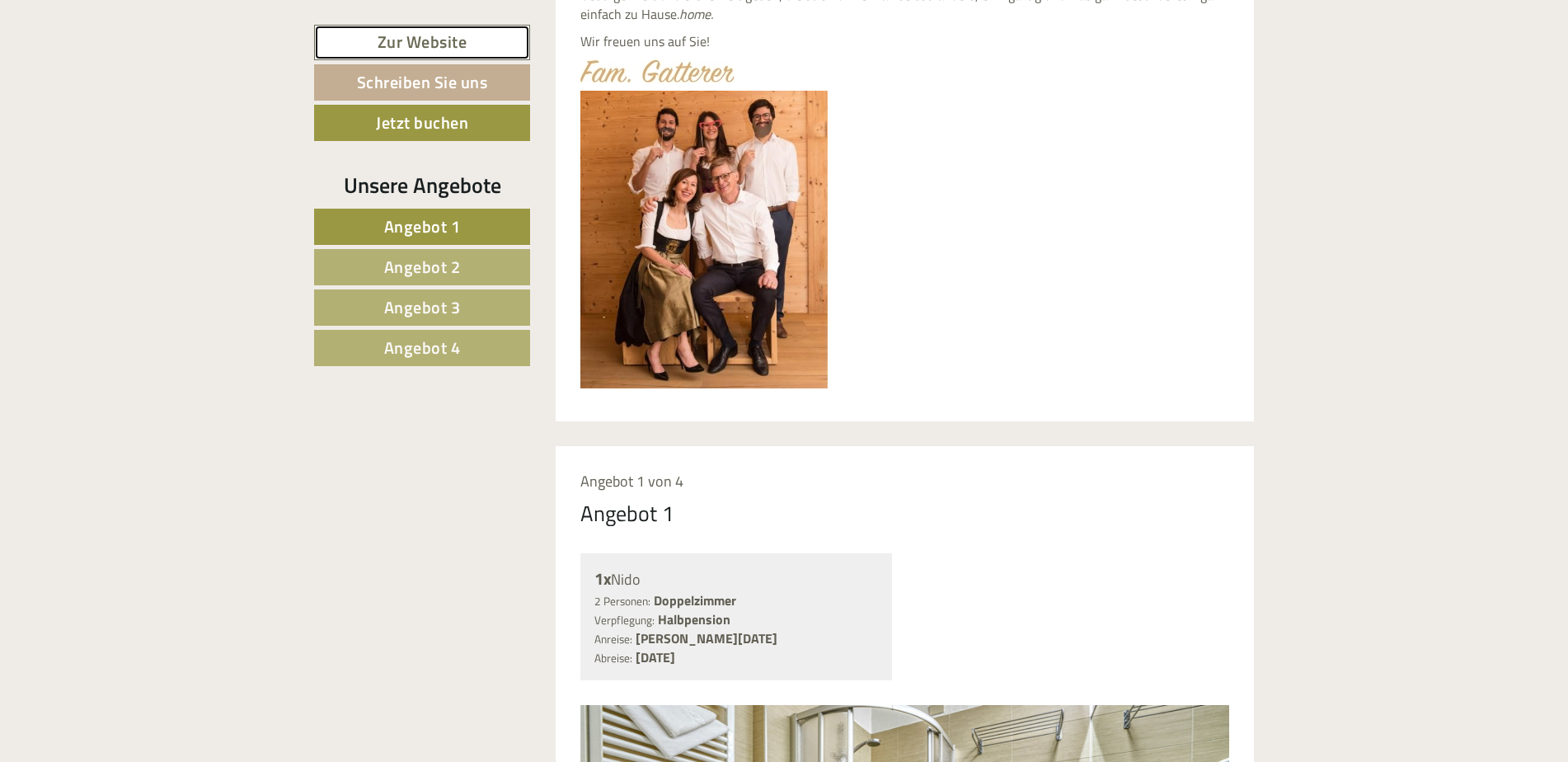
scroll to position [742, 0]
